Goal: Transaction & Acquisition: Subscribe to service/newsletter

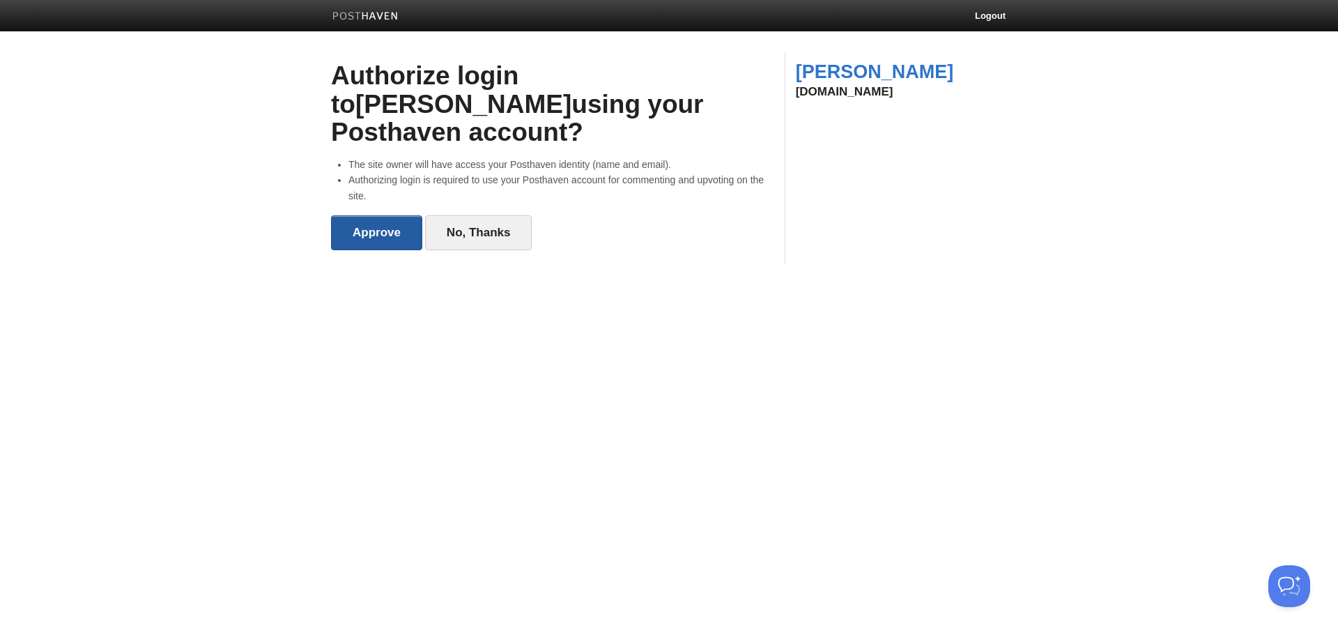
click at [380, 215] on input "Approve" at bounding box center [376, 232] width 91 height 35
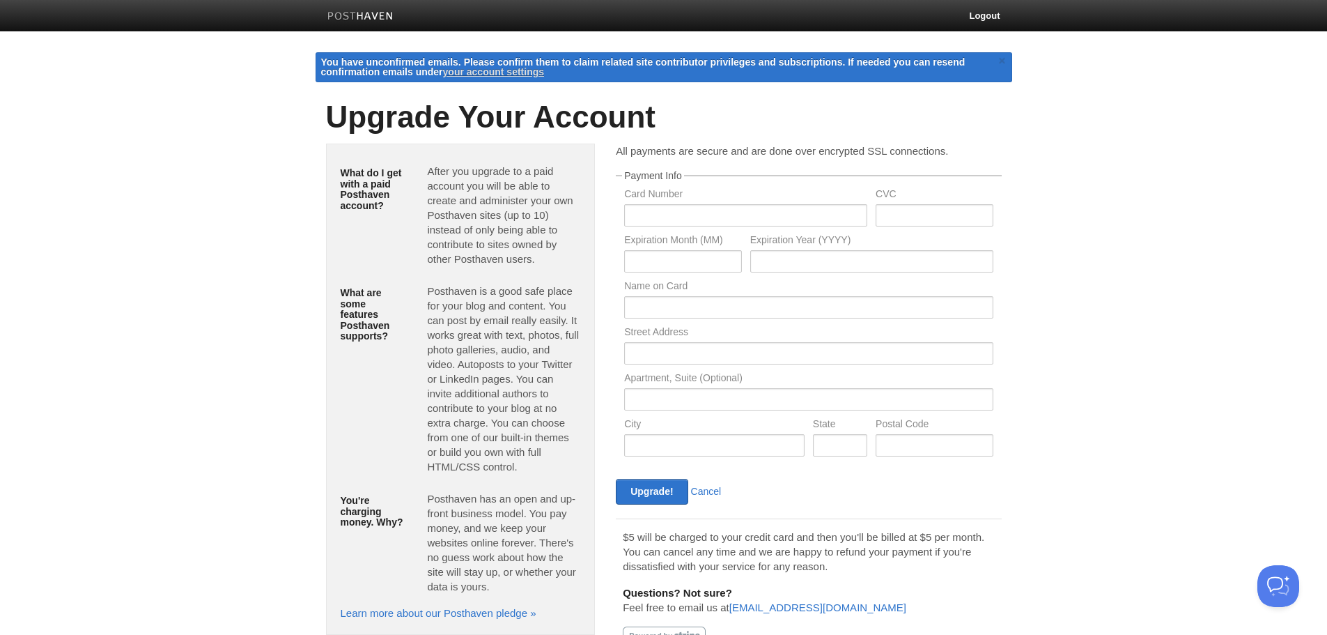
click at [938, 147] on p "All payments are secure and are done over encrypted SSL connections." at bounding box center [808, 151] width 385 height 15
click at [743, 215] on input "text" at bounding box center [745, 215] width 243 height 22
click at [510, 98] on div "Upgrade Your Account What do I get with a paid Posthaven account? After you upg…" at bounding box center [664, 387] width 697 height 592
click at [507, 121] on h1 "Upgrade Your Account" at bounding box center [664, 116] width 676 height 33
click at [506, 121] on h1 "Upgrade Your Account" at bounding box center [664, 116] width 676 height 33
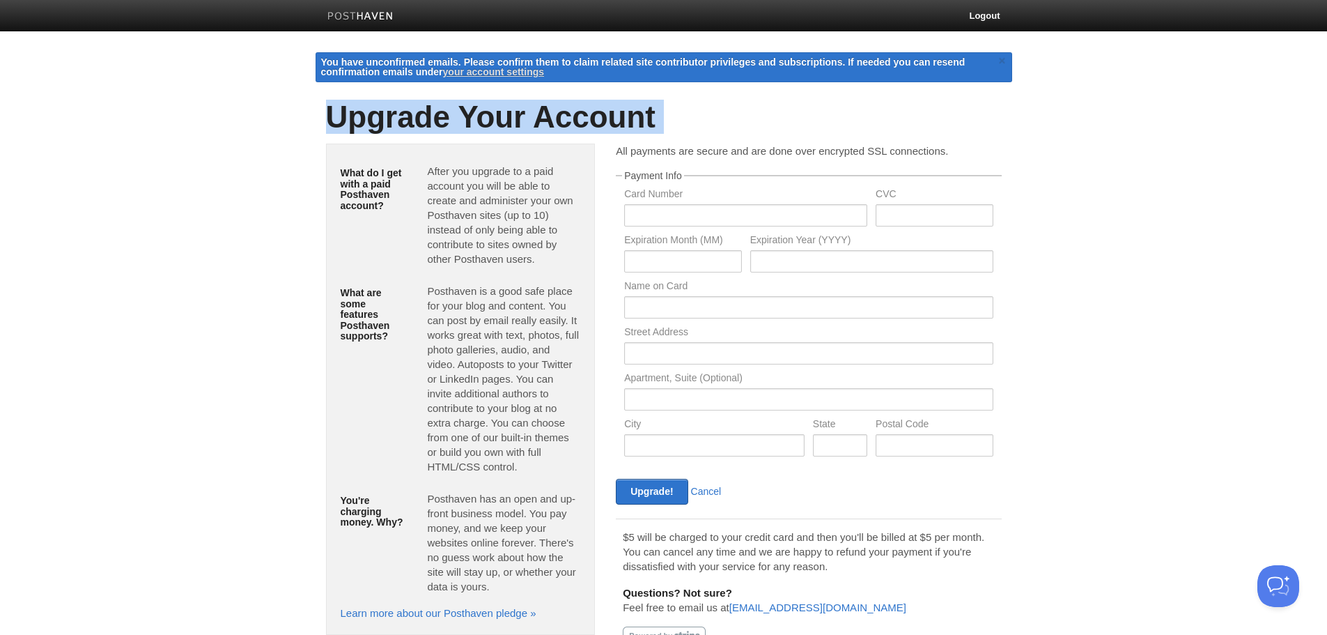
click at [506, 121] on h1 "Upgrade Your Account" at bounding box center [664, 116] width 676 height 33
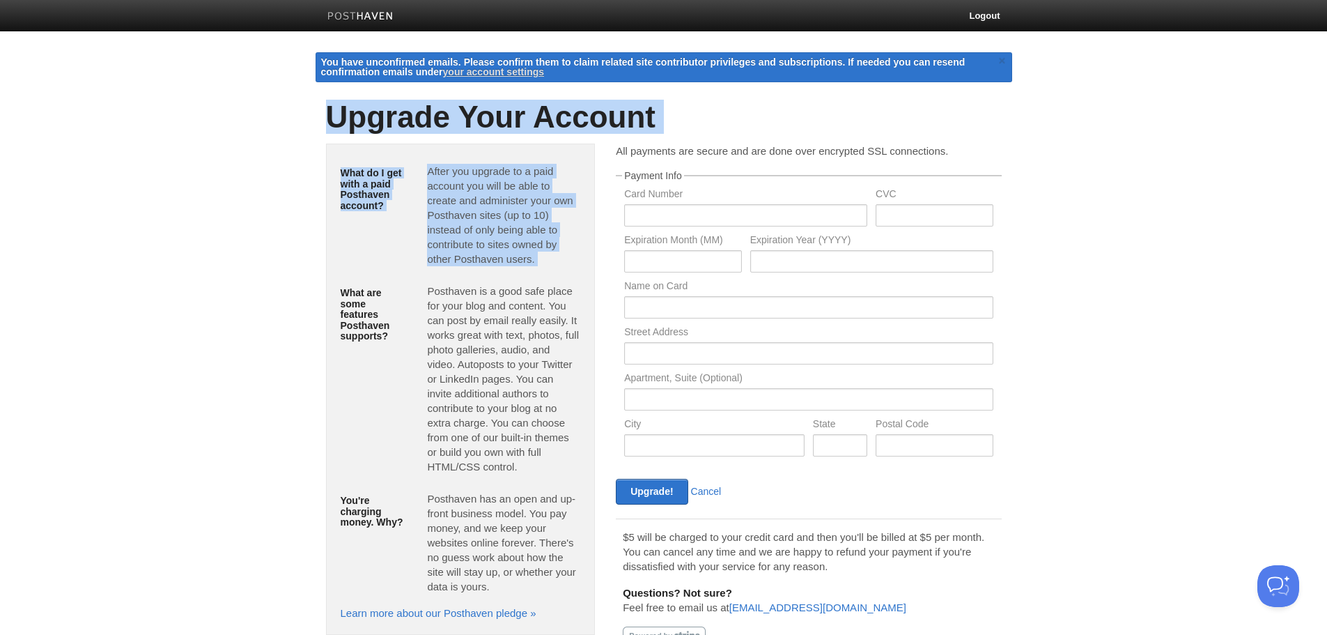
drag, startPoint x: 507, startPoint y: 118, endPoint x: 513, endPoint y: 164, distance: 45.7
click at [513, 164] on div "Upgrade Your Account What do I get with a paid Posthaven account? After you upg…" at bounding box center [664, 377] width 676 height 555
click at [530, 116] on h1 "Upgrade Your Account" at bounding box center [664, 116] width 676 height 33
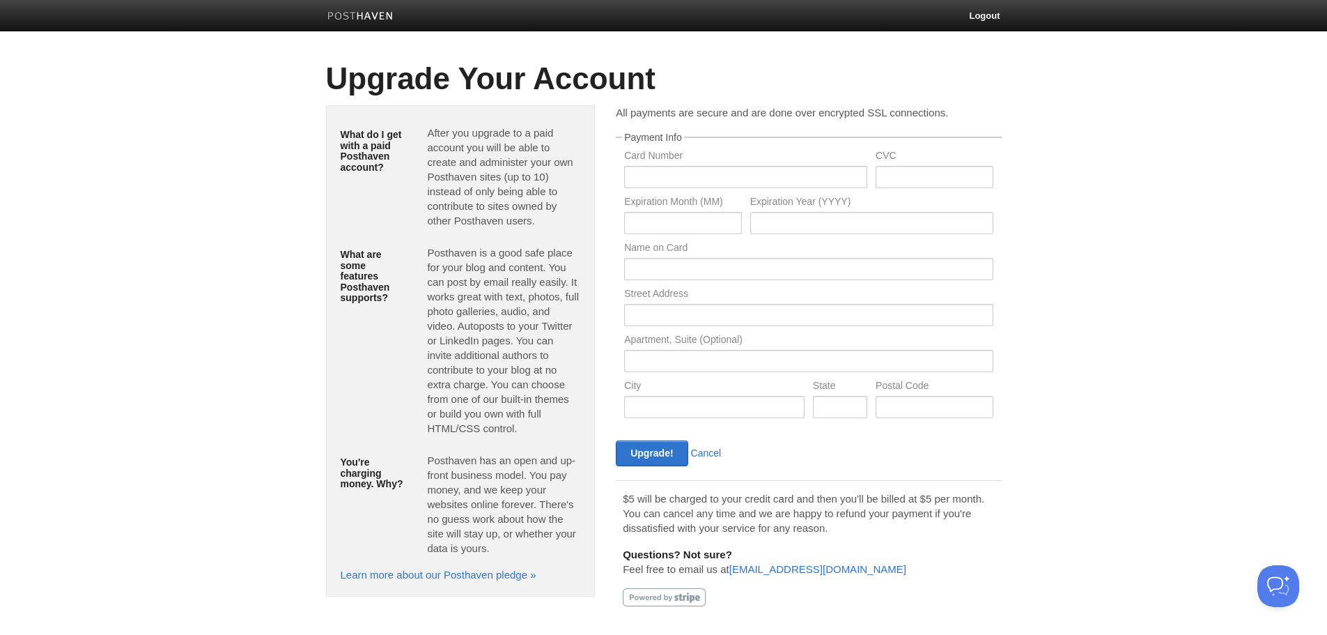
click at [372, 17] on img at bounding box center [360, 17] width 66 height 10
